Goal: Information Seeking & Learning: Learn about a topic

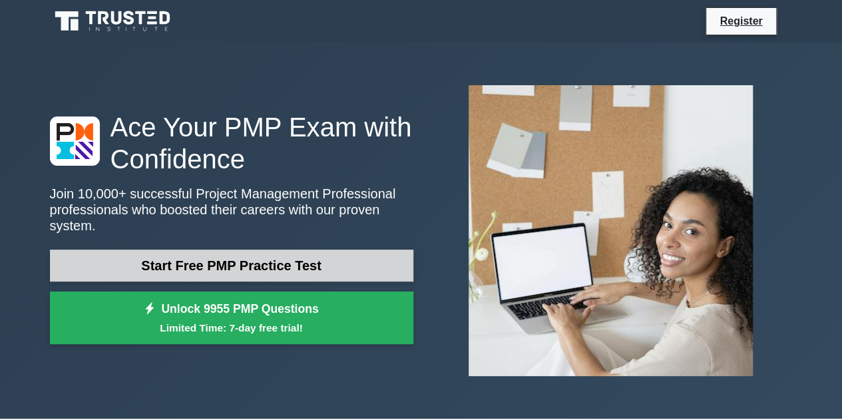
click at [288, 258] on link "Start Free PMP Practice Test" at bounding box center [232, 266] width 364 height 32
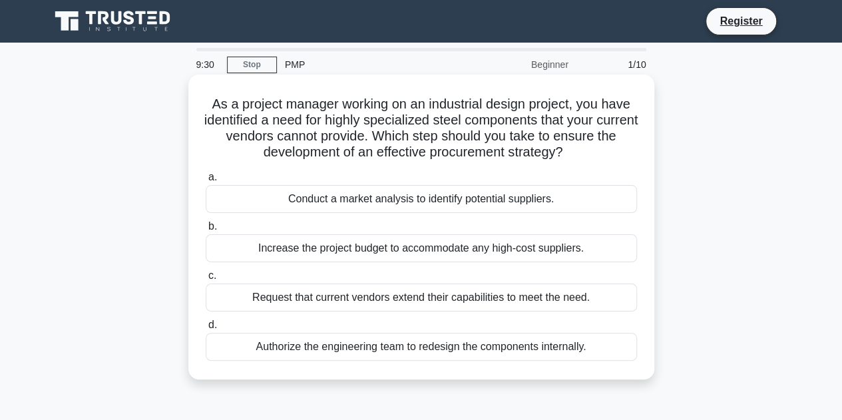
click at [330, 207] on div "Conduct a market analysis to identify potential suppliers." at bounding box center [422, 199] width 432 height 28
click at [206, 182] on input "a. Conduct a market analysis to identify potential suppliers." at bounding box center [206, 177] width 0 height 9
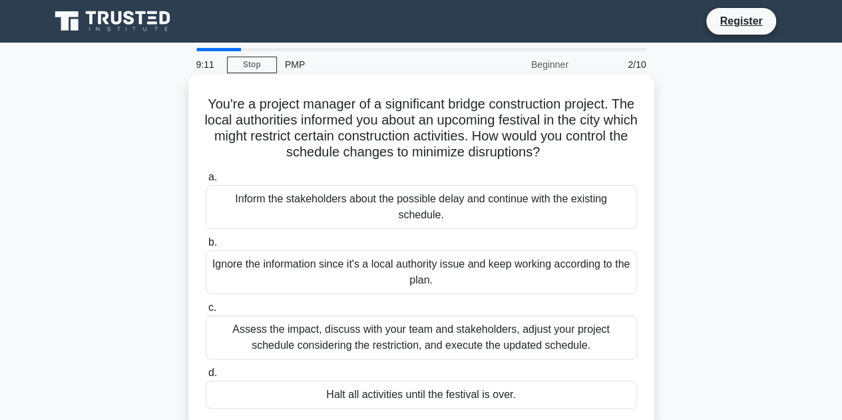
click at [284, 332] on div "Assess the impact, discuss with your team and stakeholders, adjust your project…" at bounding box center [422, 338] width 432 height 44
click at [206, 312] on input "c. Assess the impact, discuss with your team and stakeholders, adjust your proj…" at bounding box center [206, 308] width 0 height 9
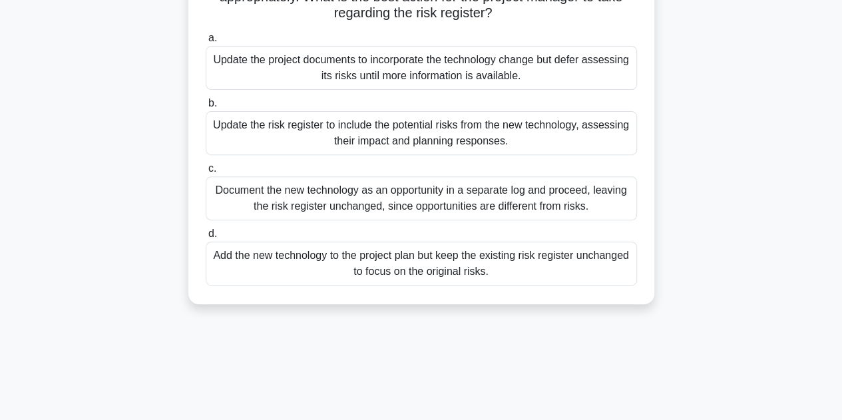
scroll to position [67, 0]
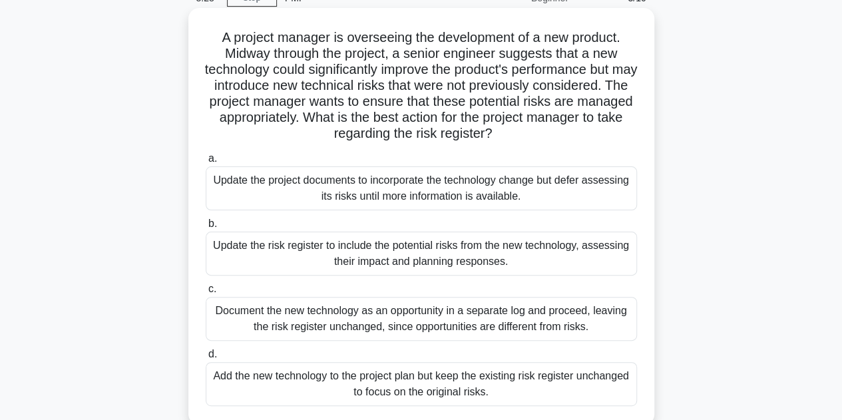
click at [322, 257] on div "Update the risk register to include the potential risks from the new technology…" at bounding box center [422, 254] width 432 height 44
click at [206, 228] on input "b. Update the risk register to include the potential risks from the new technol…" at bounding box center [206, 224] width 0 height 9
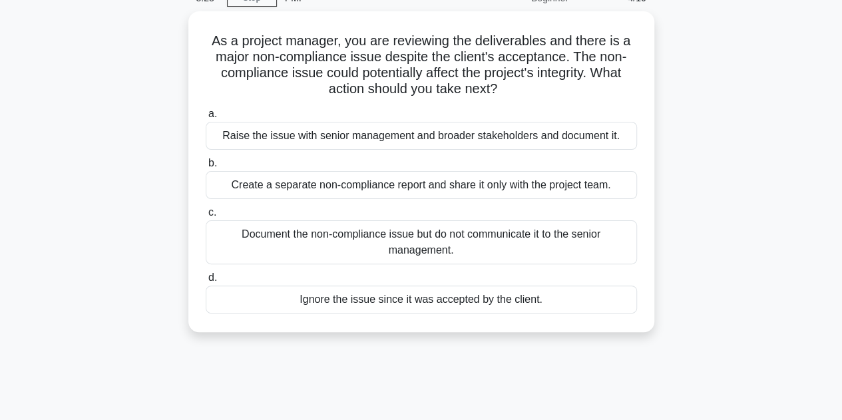
scroll to position [0, 0]
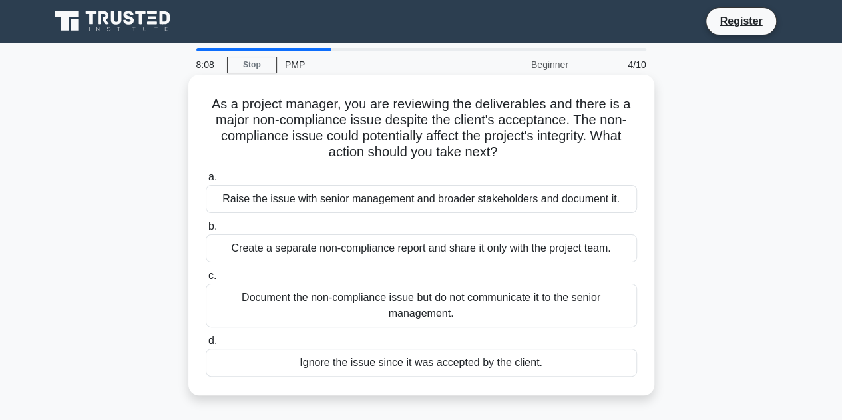
click at [470, 191] on div "Raise the issue with senior management and broader stakeholders and document it." at bounding box center [422, 199] width 432 height 28
click at [206, 182] on input "a. Raise the issue with senior management and broader stakeholders and document…" at bounding box center [206, 177] width 0 height 9
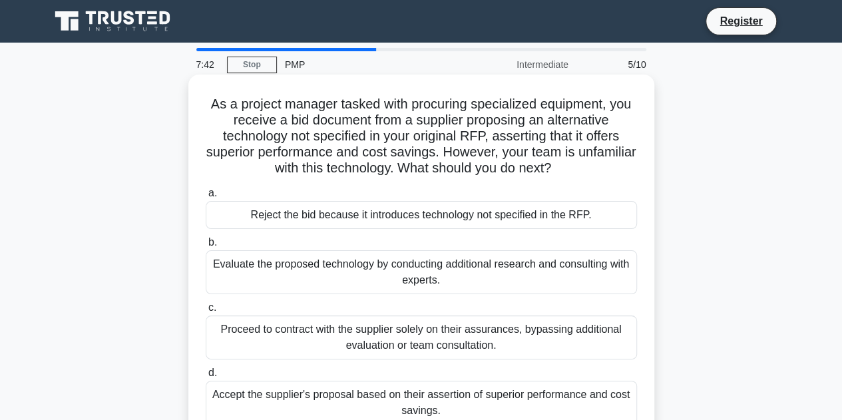
scroll to position [67, 0]
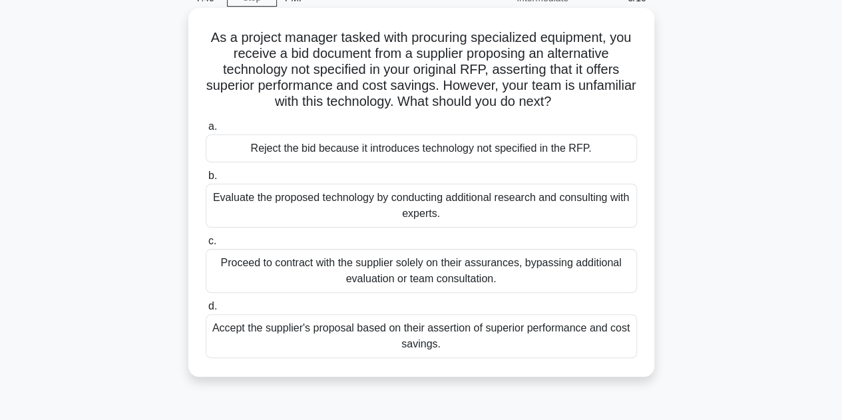
click at [400, 204] on div "Evaluate the proposed technology by conducting additional research and consulti…" at bounding box center [422, 206] width 432 height 44
click at [206, 180] on input "b. Evaluate the proposed technology by conducting additional research and consu…" at bounding box center [206, 176] width 0 height 9
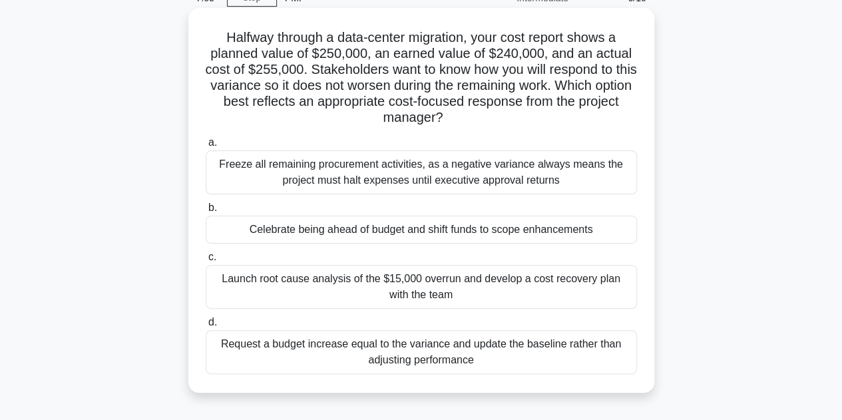
click at [466, 368] on div "Request a budget increase equal to the variance and update the baseline rather …" at bounding box center [422, 352] width 432 height 44
click at [206, 327] on input "d. Request a budget increase equal to the variance and update the baseline rath…" at bounding box center [206, 322] width 0 height 9
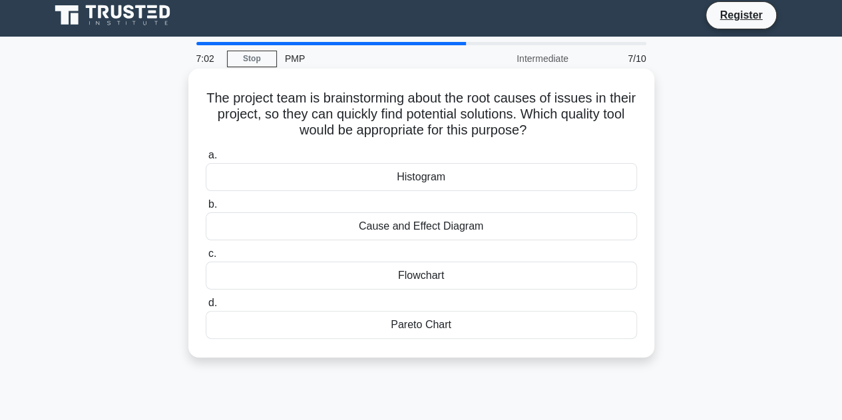
scroll to position [0, 0]
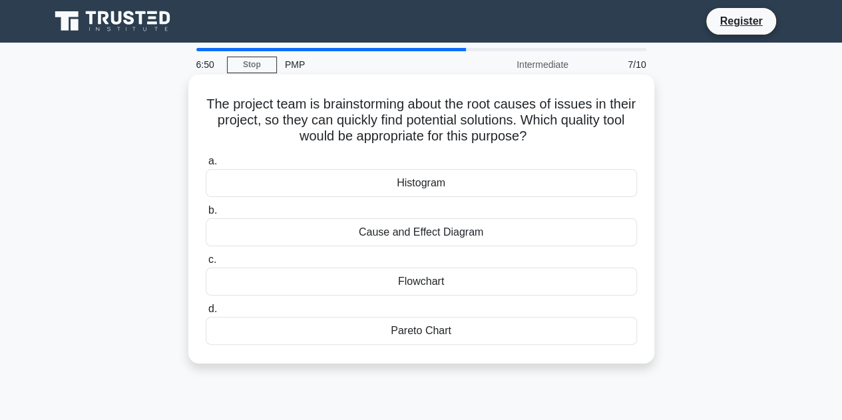
click at [432, 240] on div "Cause and Effect Diagram" at bounding box center [422, 232] width 432 height 28
click at [206, 215] on input "b. Cause and Effect Diagram" at bounding box center [206, 210] width 0 height 9
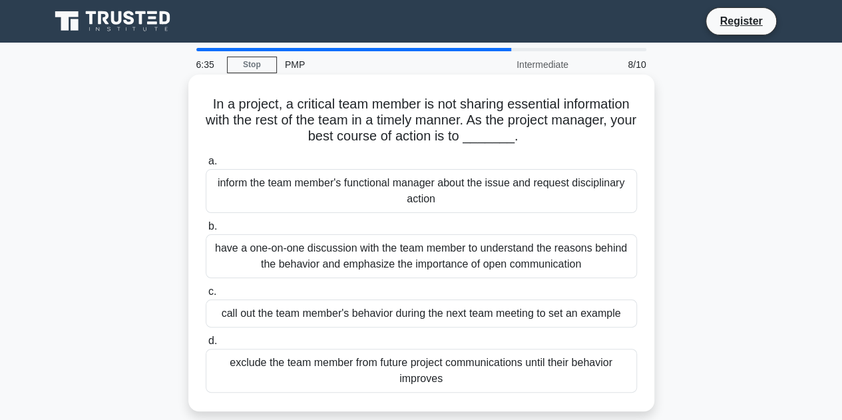
click at [380, 258] on div "have a one-on-one discussion with the team member to understand the reasons beh…" at bounding box center [422, 256] width 432 height 44
click at [206, 231] on input "b. have a one-on-one discussion with the team member to understand the reasons …" at bounding box center [206, 226] width 0 height 9
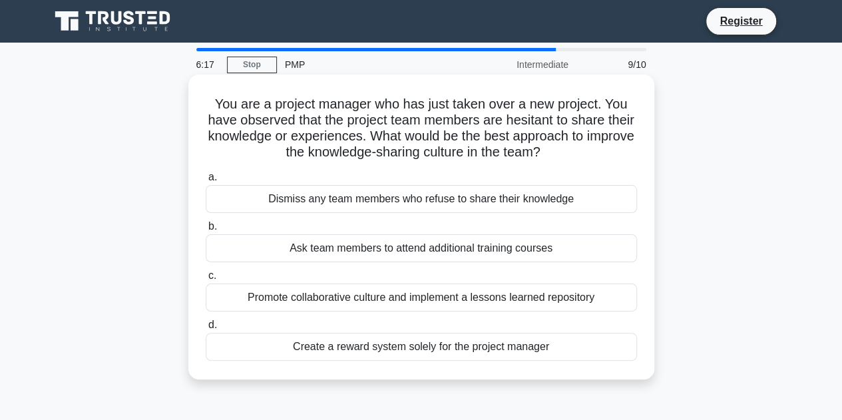
click at [331, 301] on div "Promote collaborative culture and implement a lessons learned repository" at bounding box center [422, 298] width 432 height 28
click at [206, 280] on input "c. Promote collaborative culture and implement a lessons learned repository" at bounding box center [206, 276] width 0 height 9
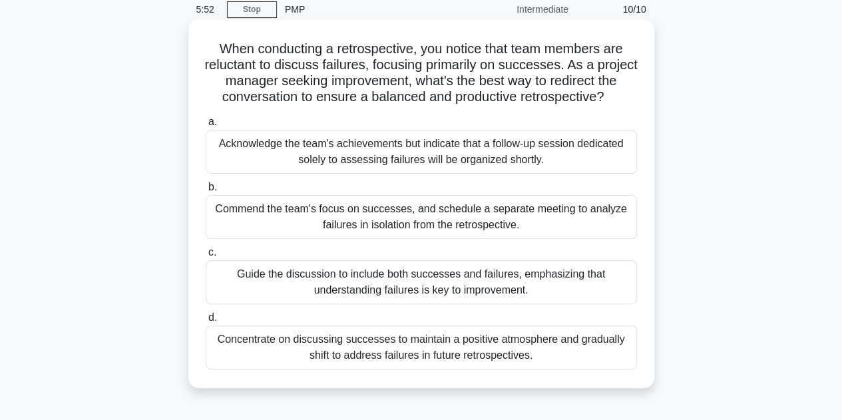
scroll to position [133, 0]
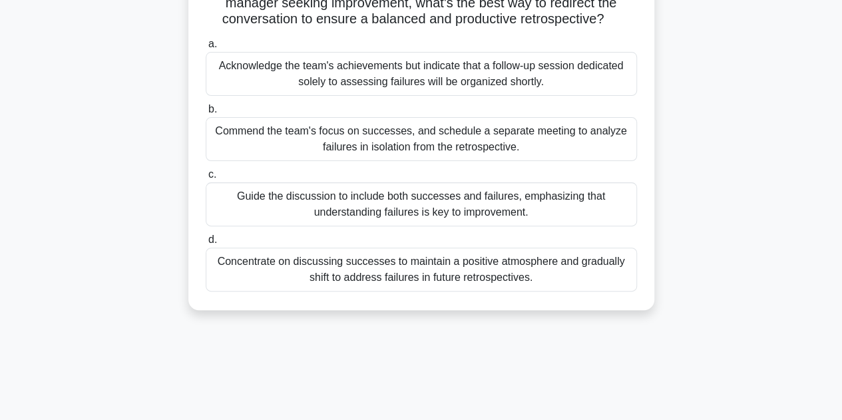
click at [523, 207] on div "Guide the discussion to include both successes and failures, emphasizing that u…" at bounding box center [422, 204] width 432 height 44
click at [206, 179] on input "c. Guide the discussion to include both successes and failures, emphasizing tha…" at bounding box center [206, 174] width 0 height 9
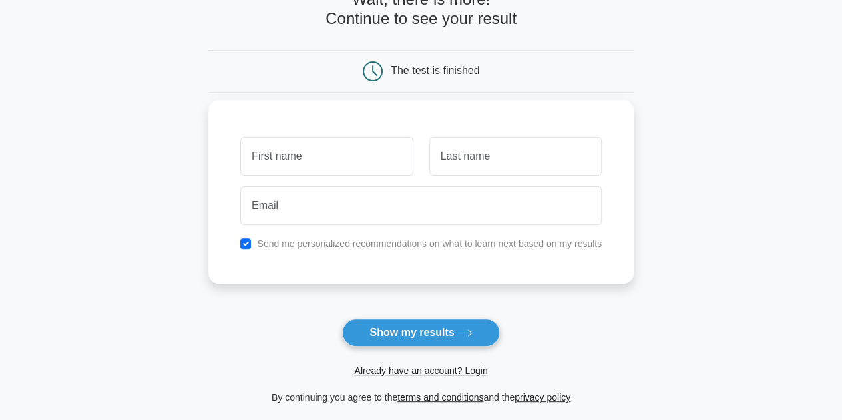
scroll to position [133, 0]
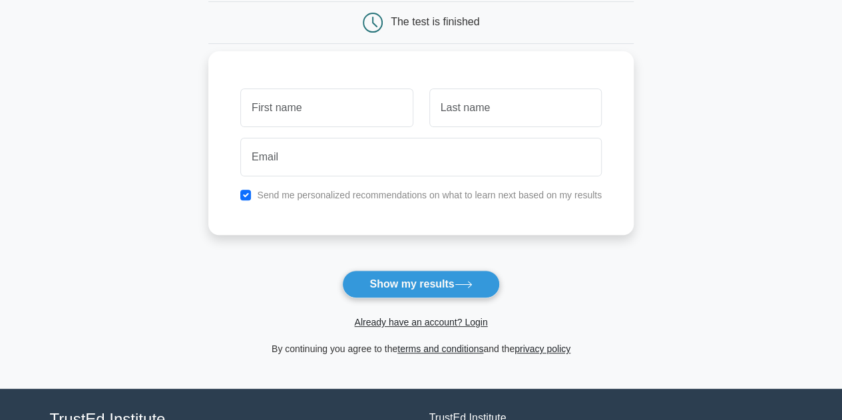
click at [310, 192] on label "Send me personalized recommendations on what to learn next based on my results" at bounding box center [429, 195] width 345 height 11
click at [249, 190] on input "checkbox" at bounding box center [245, 195] width 11 height 11
checkbox input "false"
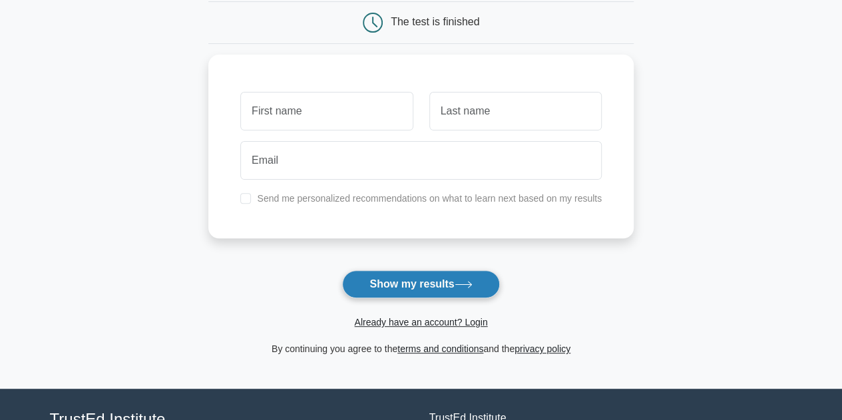
click at [426, 278] on button "Show my results" at bounding box center [420, 284] width 157 height 28
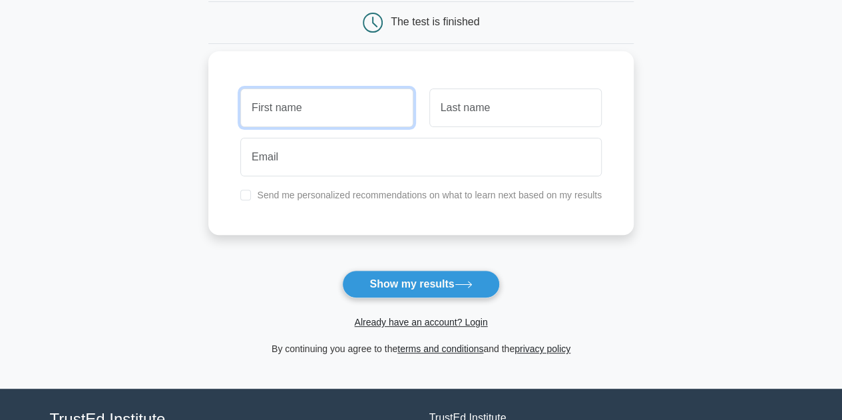
click at [355, 112] on input "text" at bounding box center [326, 108] width 172 height 39
type input "Evelin"
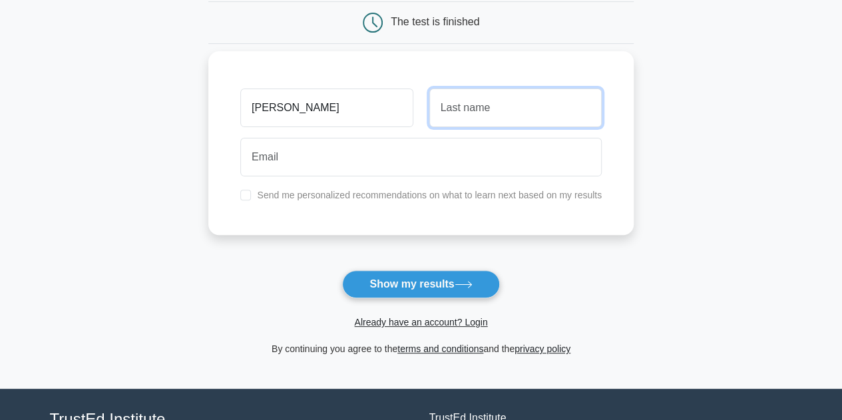
click at [469, 114] on input "text" at bounding box center [516, 108] width 172 height 39
type input "Philip"
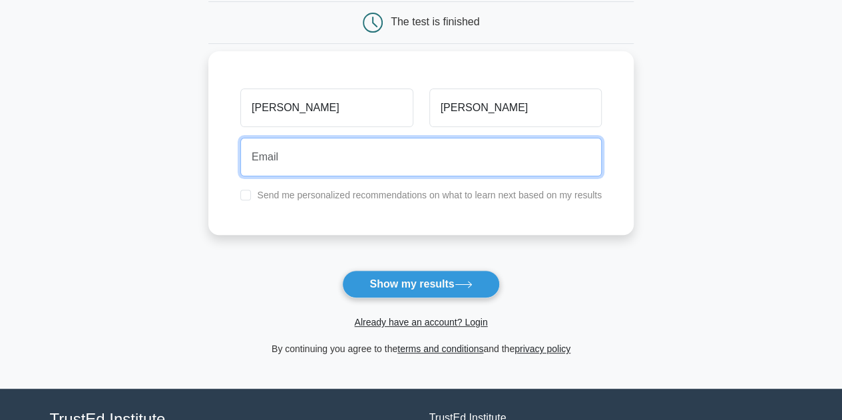
click at [507, 167] on input "email" at bounding box center [421, 157] width 362 height 39
type input "evelin.philip74@gmail.com"
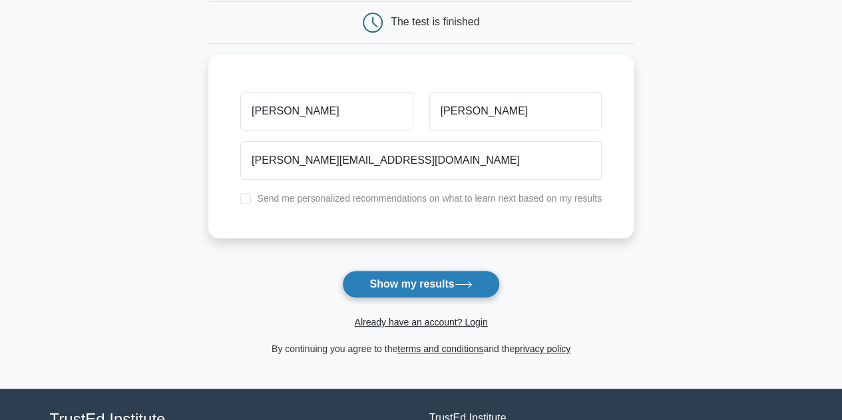
click at [432, 294] on button "Show my results" at bounding box center [420, 284] width 157 height 28
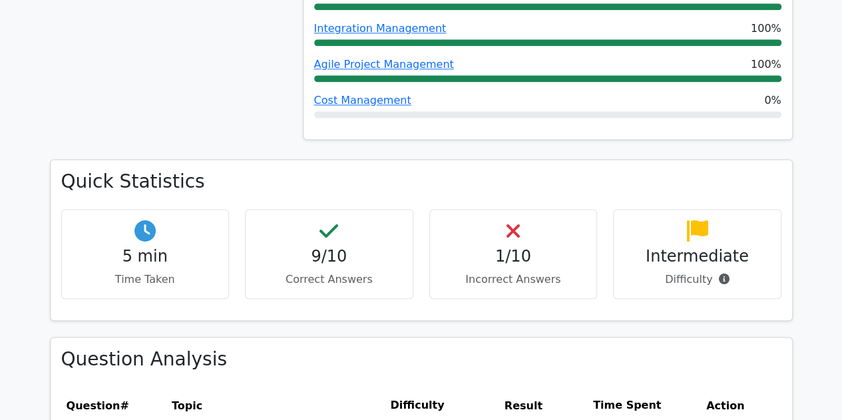
scroll to position [999, 0]
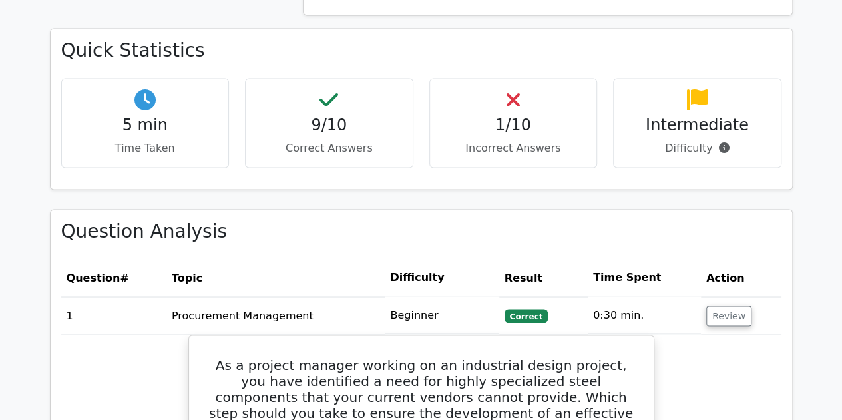
click at [562, 116] on h4 "1/10" at bounding box center [514, 125] width 146 height 19
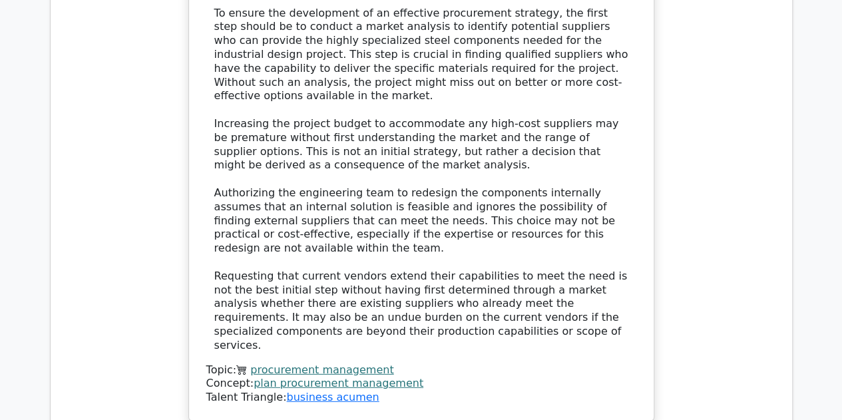
scroll to position [1865, 0]
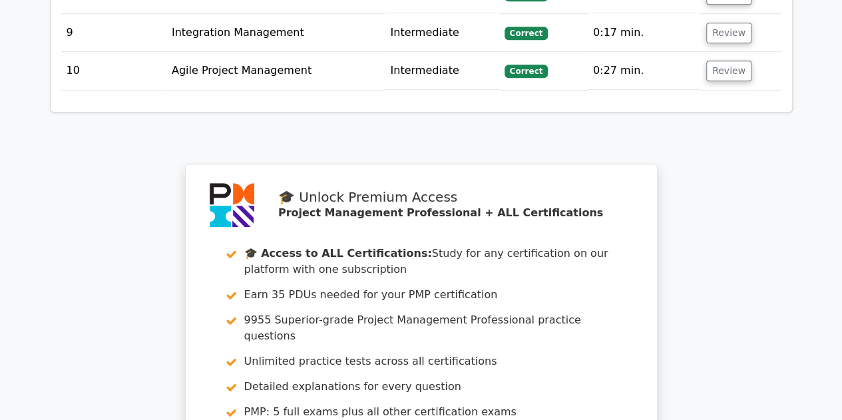
scroll to position [2970, 0]
